Goal: Information Seeking & Learning: Learn about a topic

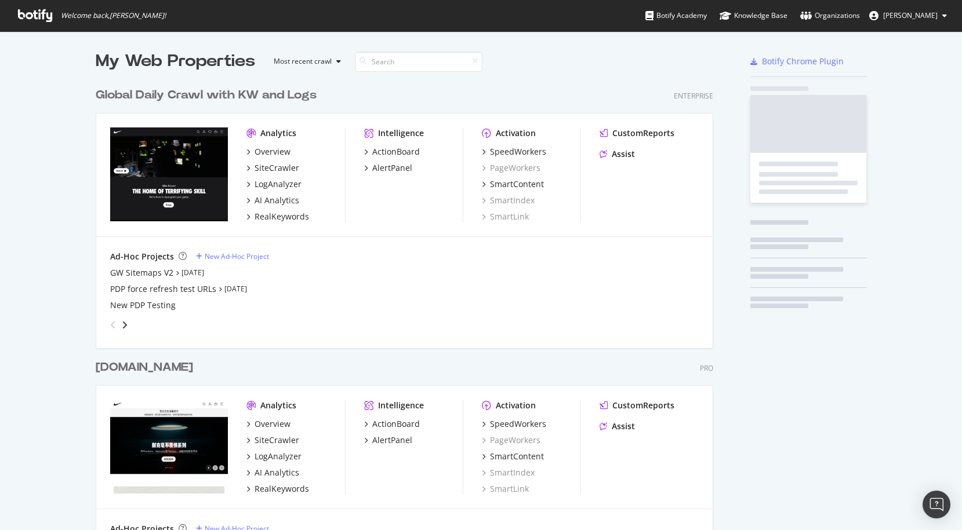
scroll to position [678, 627]
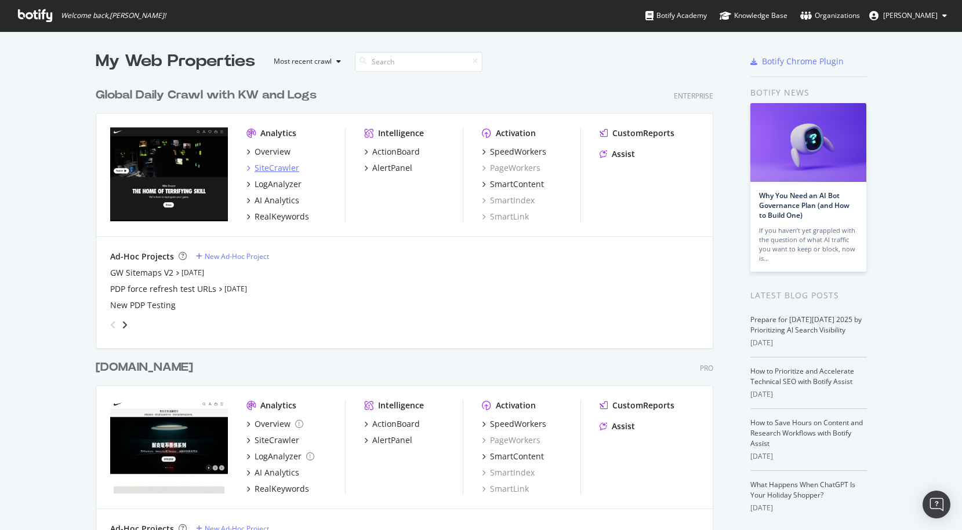
click at [282, 167] on div "SiteCrawler" at bounding box center [276, 168] width 45 height 12
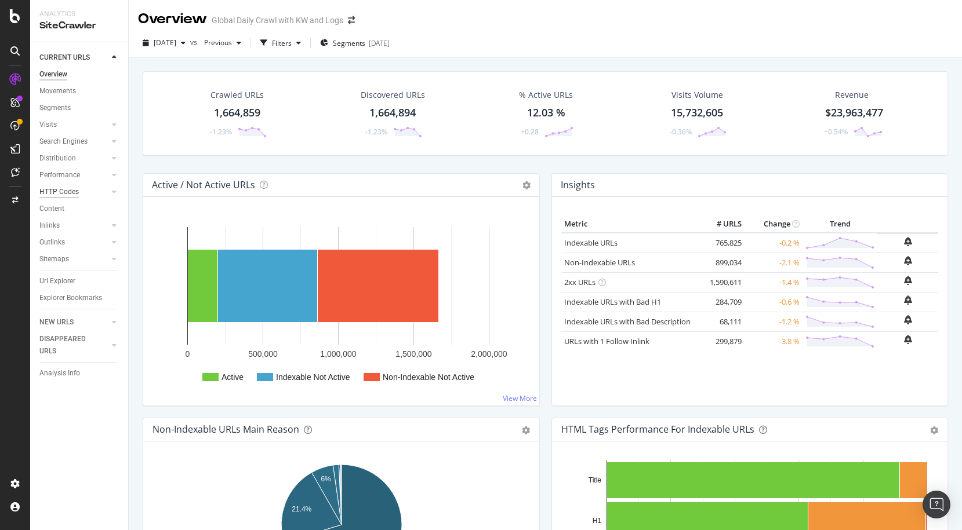
click at [76, 186] on div "HTTP Codes" at bounding box center [58, 192] width 39 height 12
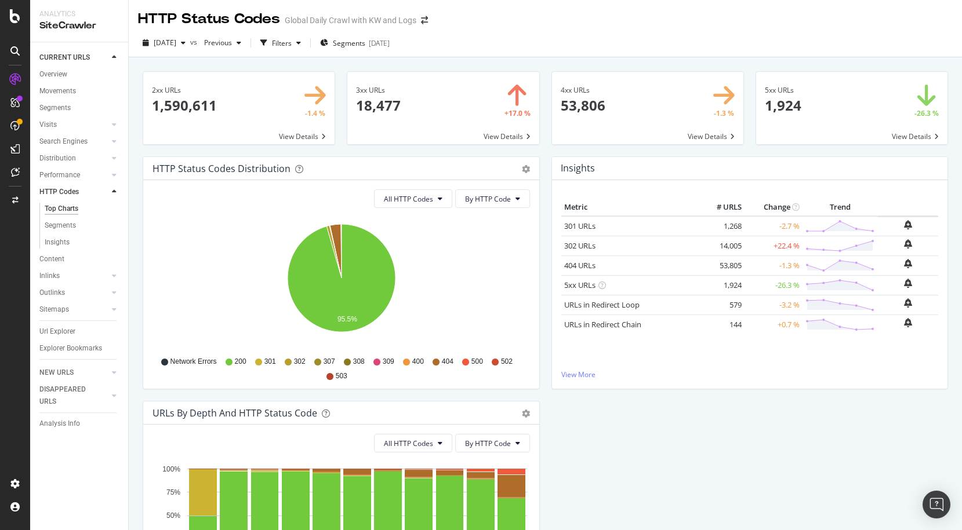
click at [667, 448] on div "HTTP Status Codes Distribution Pie Table Export as CSV Add to Custom Report All…" at bounding box center [545, 400] width 817 height 489
